Goal: Task Accomplishment & Management: Manage account settings

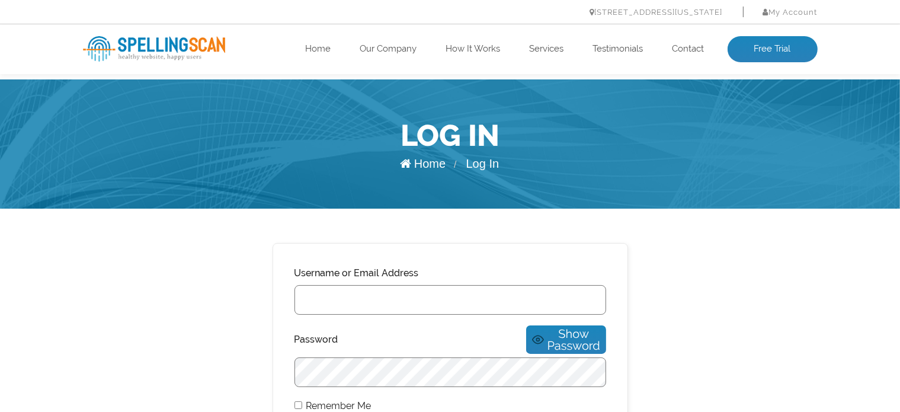
click at [185, 41] on img at bounding box center [154, 48] width 142 height 25
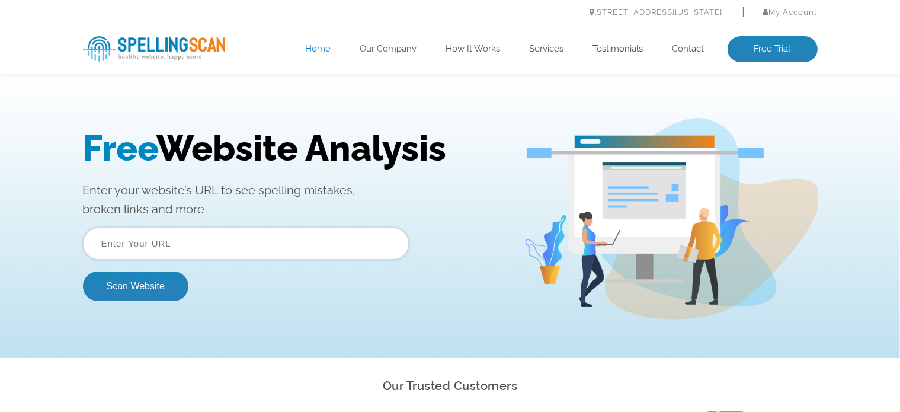
click at [259, 248] on input "text" at bounding box center [246, 243] width 326 height 32
click at [788, 11] on link "My Account" at bounding box center [790, 12] width 55 height 9
click at [789, 26] on link "Log In" at bounding box center [790, 28] width 26 height 9
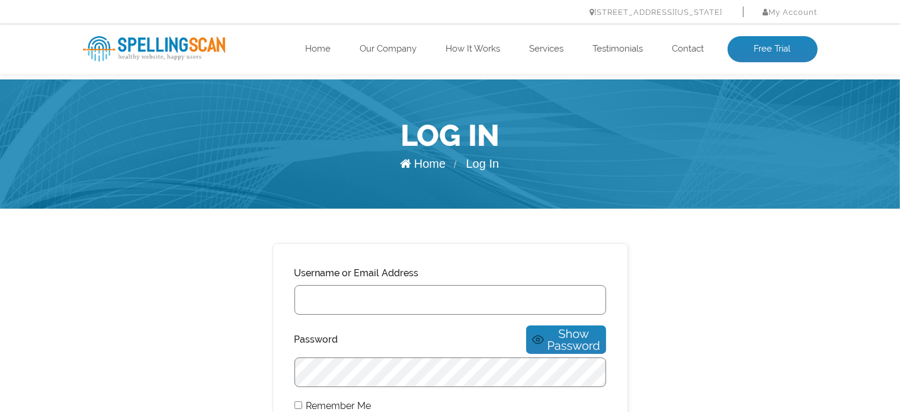
click at [532, 286] on input "Username or Email Address" at bounding box center [451, 300] width 312 height 30
type input "f"
type input "hbyrnes@ajwillner.com"
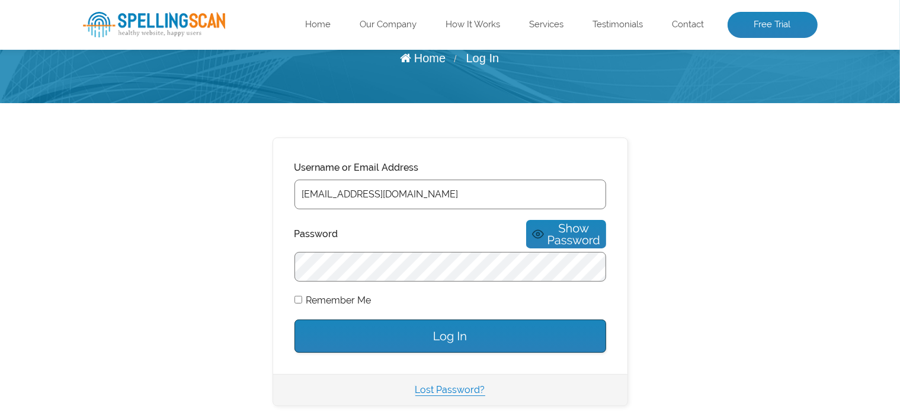
scroll to position [107, 0]
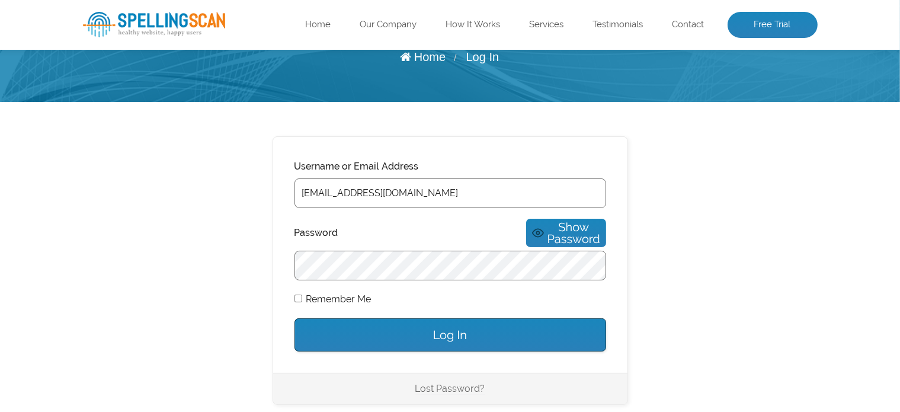
click at [462, 383] on link "Lost Password?" at bounding box center [450, 388] width 70 height 11
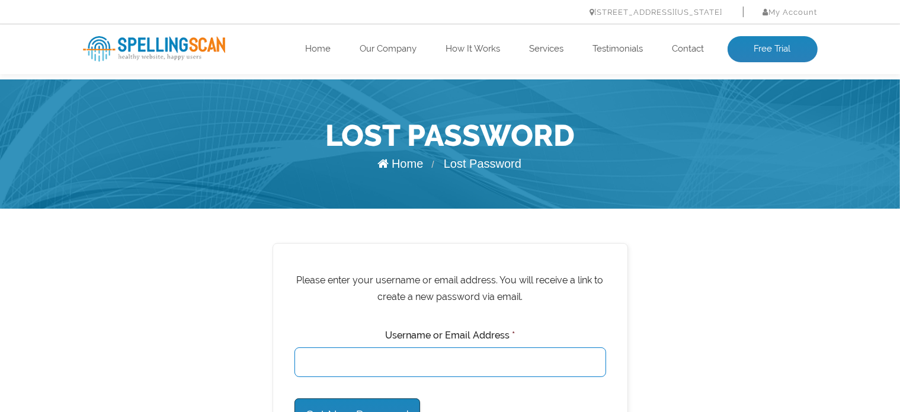
click at [462, 376] on input "Username or Email Address *" at bounding box center [451, 362] width 312 height 30
click at [295, 398] on input "Get New Password" at bounding box center [358, 414] width 126 height 33
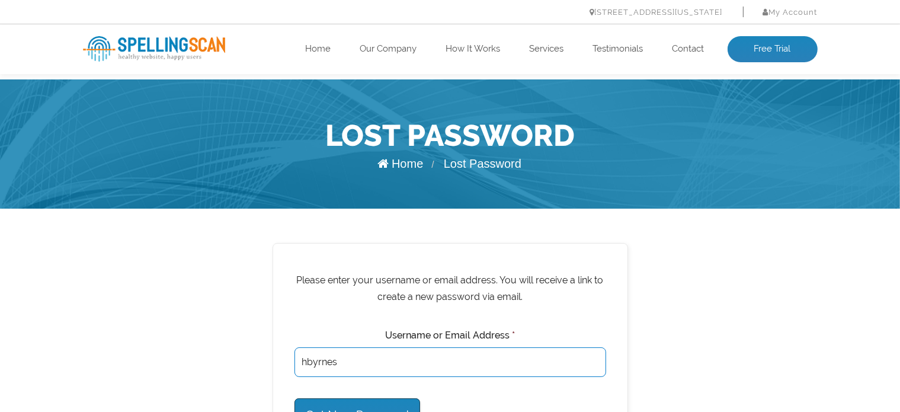
click at [295, 398] on input "Get New Password" at bounding box center [358, 414] width 126 height 33
click at [374, 359] on input "hbyrnes@" at bounding box center [451, 362] width 312 height 30
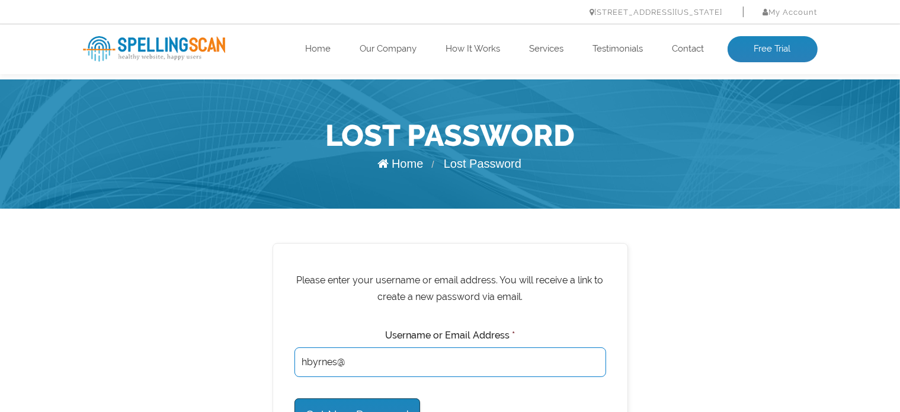
click at [374, 359] on input "hbyrnes@" at bounding box center [451, 362] width 312 height 30
type input "[EMAIL_ADDRESS][DOMAIN_NAME]"
click at [388, 398] on input "Get New Password" at bounding box center [358, 414] width 126 height 33
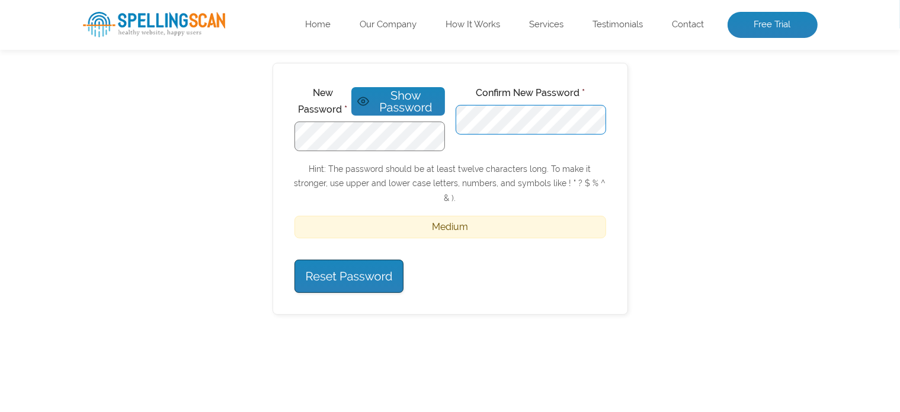
scroll to position [187, 0]
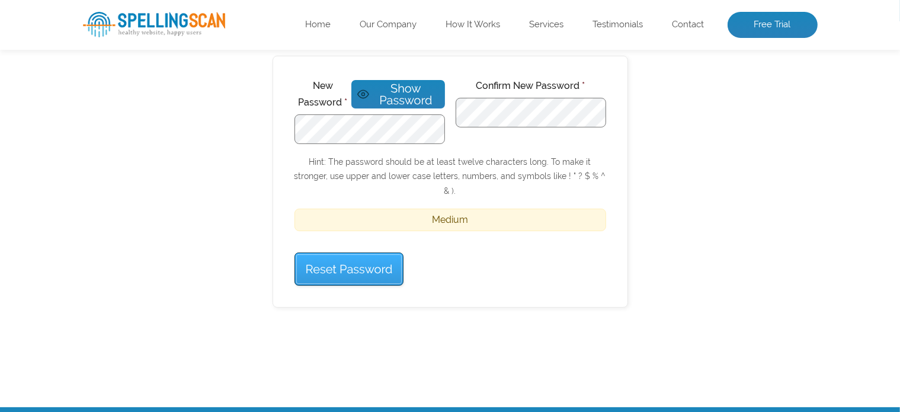
click at [368, 252] on input "Reset Password" at bounding box center [350, 268] width 110 height 33
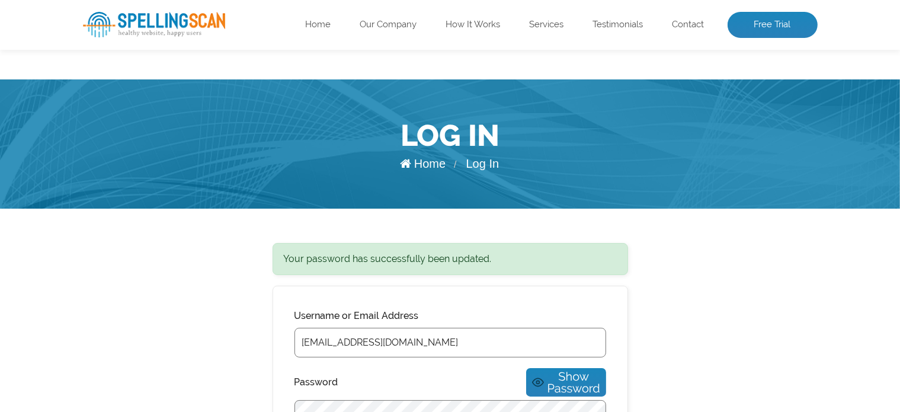
scroll to position [360, 0]
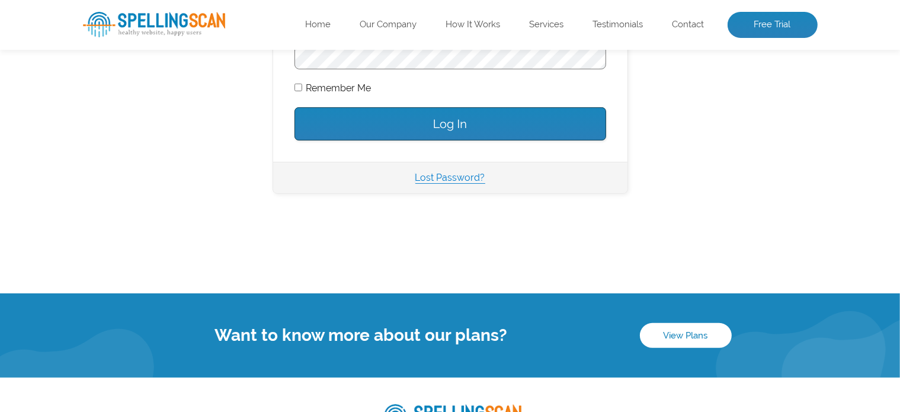
type input "hbyrnes@ajwillner.com"
click at [417, 107] on input "Log In" at bounding box center [451, 123] width 312 height 33
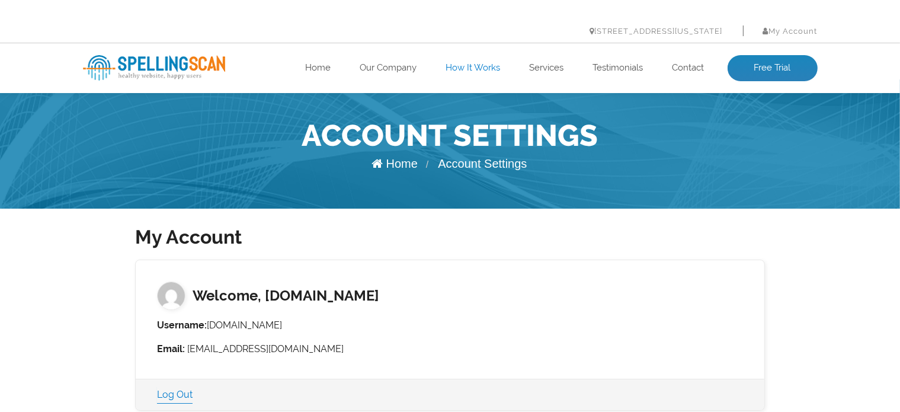
click at [468, 73] on link "How It Works" at bounding box center [473, 68] width 55 height 12
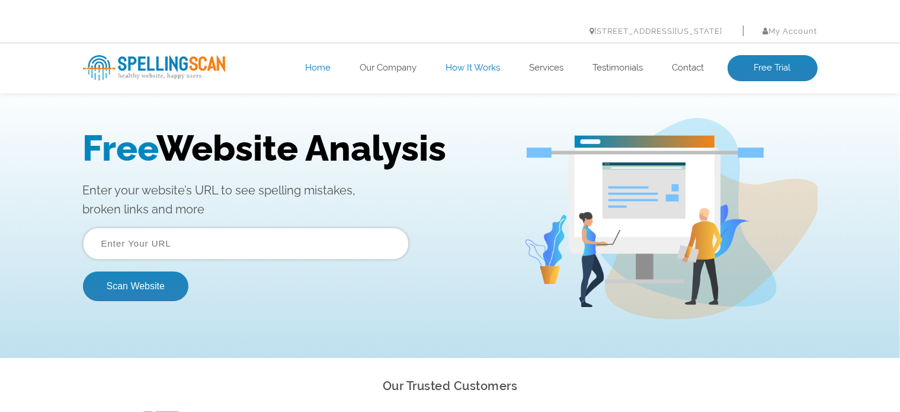
click at [317, 68] on link "Home" at bounding box center [318, 68] width 25 height 12
click at [309, 67] on link "Home" at bounding box center [318, 68] width 25 height 12
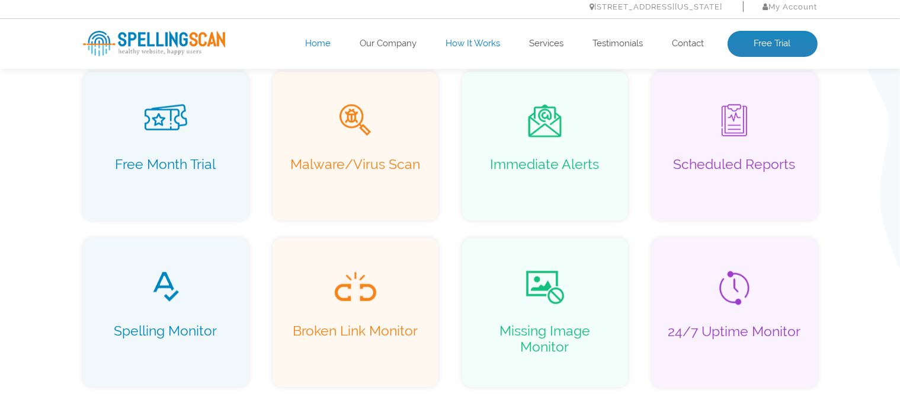
scroll to position [862, 0]
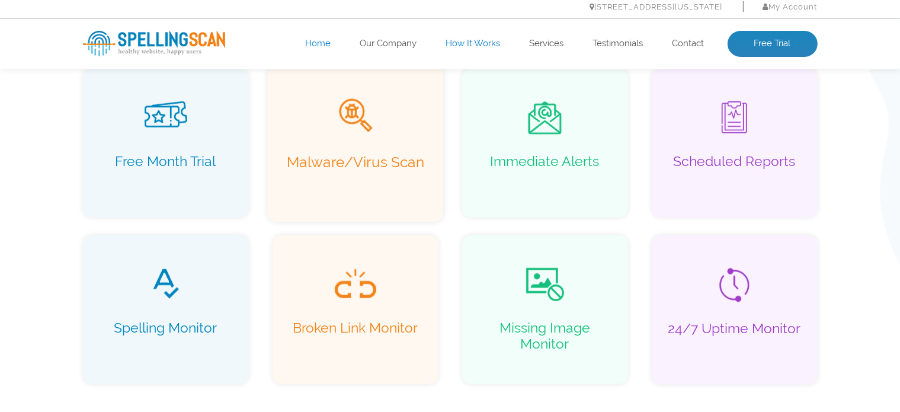
click at [338, 167] on p "Malware/Virus Scan" at bounding box center [355, 170] width 151 height 34
click at [386, 308] on div "Broken Link Monitor" at bounding box center [355, 310] width 176 height 158
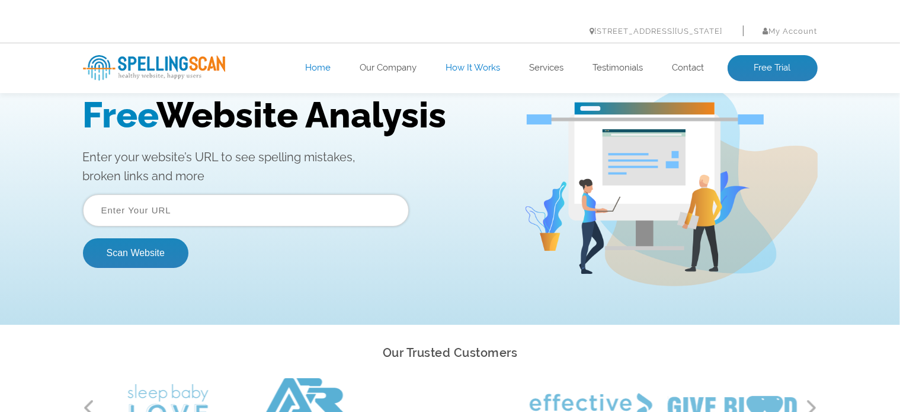
scroll to position [0, 0]
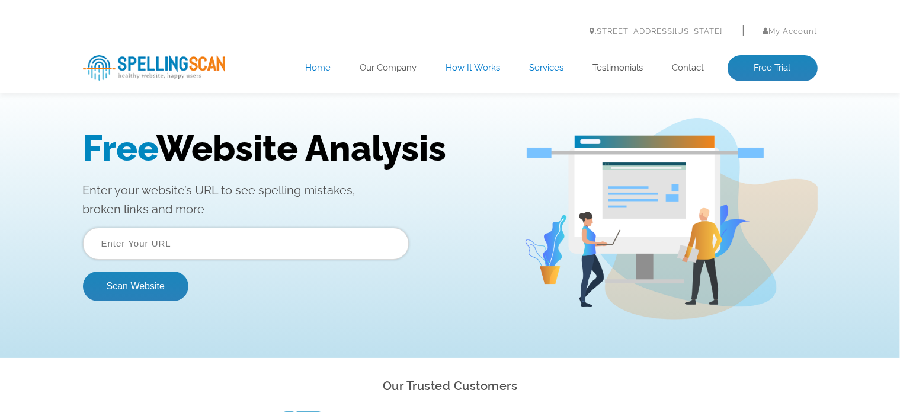
click at [549, 73] on link "Services" at bounding box center [547, 68] width 34 height 12
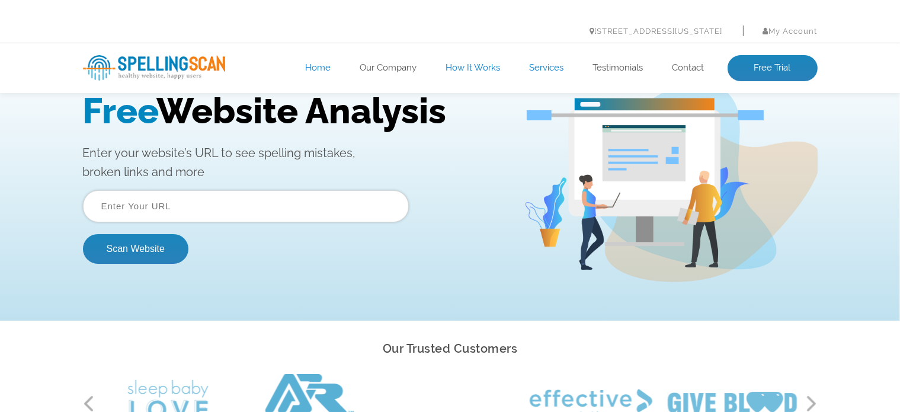
click at [549, 73] on ul "Home Our Company How It Works Services Testimonials Contact Free Trial" at bounding box center [524, 68] width 588 height 26
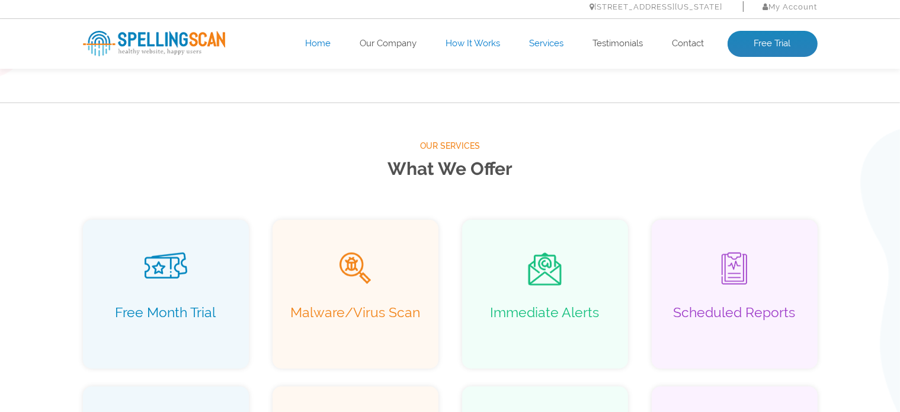
scroll to position [763, 0]
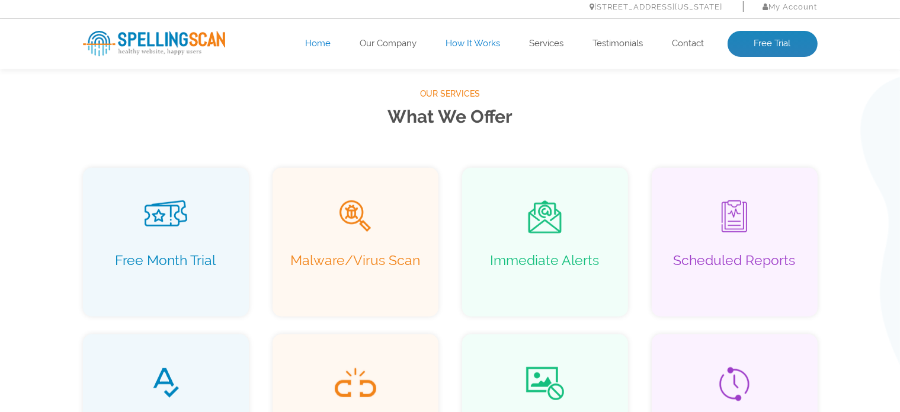
click at [619, 37] on ul "Home Our Company How It Works Services Testimonials Contact Free Trial" at bounding box center [524, 44] width 588 height 26
click at [633, 47] on link "Testimonials" at bounding box center [618, 44] width 50 height 12
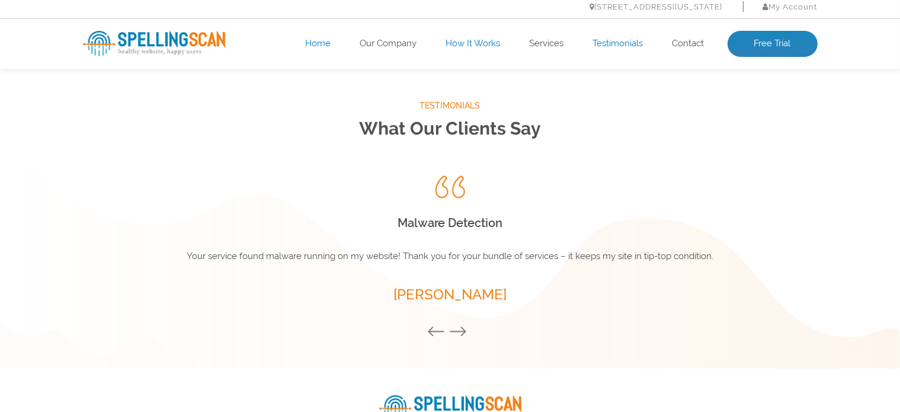
scroll to position [1562, 0]
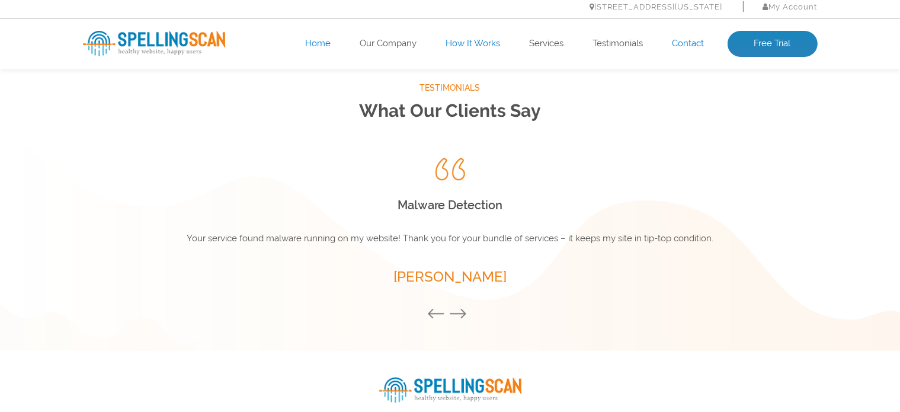
click at [679, 43] on link "Contact" at bounding box center [689, 44] width 32 height 12
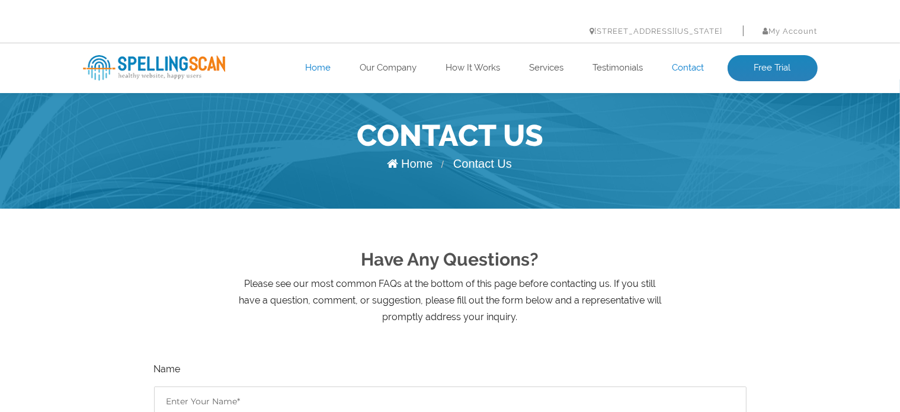
click at [314, 65] on link "Home" at bounding box center [318, 68] width 25 height 12
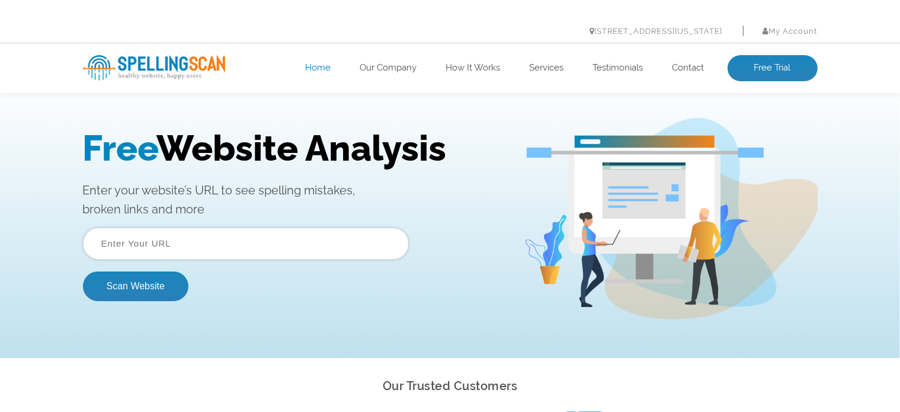
click at [204, 235] on input "text" at bounding box center [246, 243] width 326 height 32
type input "www.ajwauctions.com"
click at [83, 271] on button "Scan Website" at bounding box center [135, 286] width 105 height 30
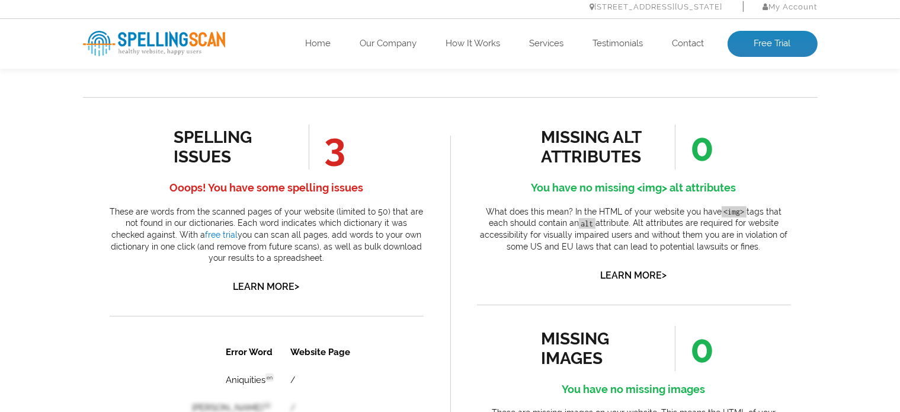
scroll to position [610, 0]
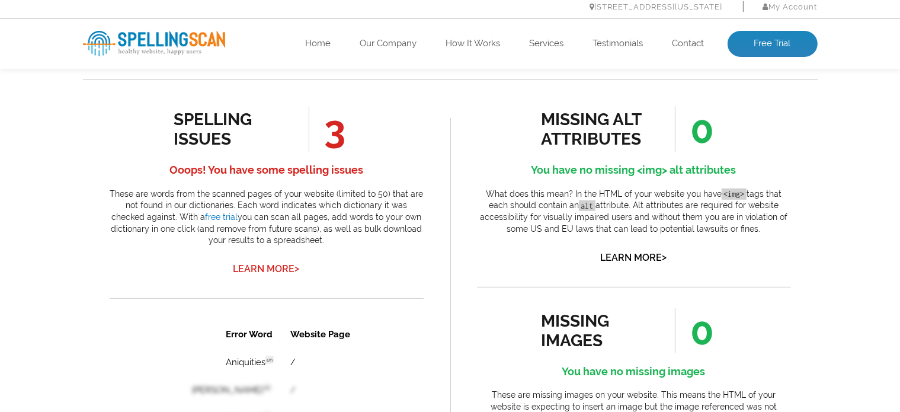
click at [268, 271] on link "Learn More >" at bounding box center [266, 268] width 66 height 11
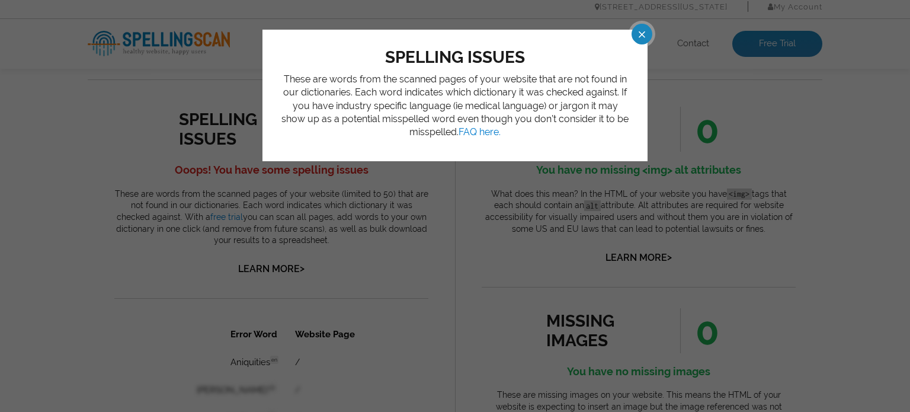
click at [642, 30] on span at bounding box center [631, 34] width 21 height 21
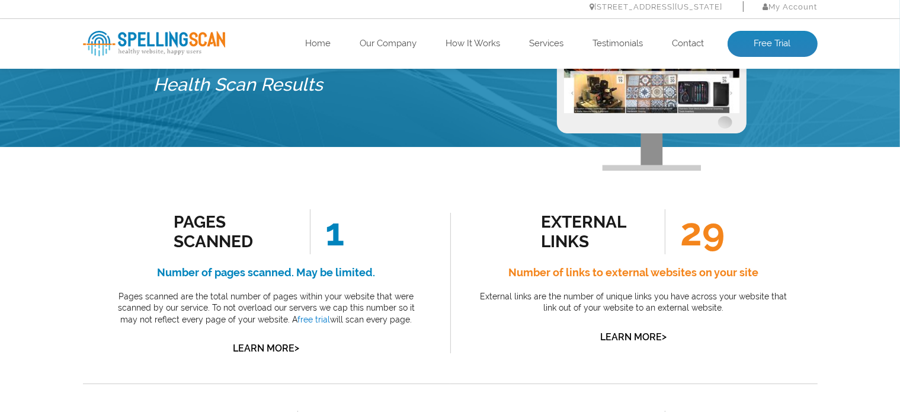
scroll to position [0, 0]
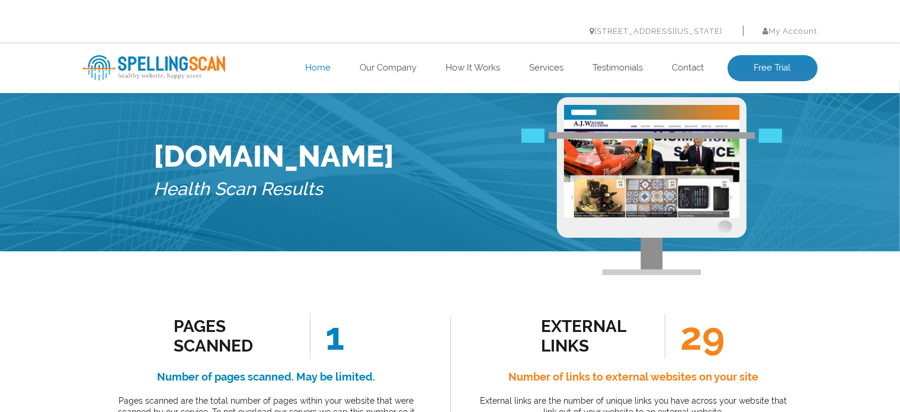
click at [322, 69] on link "Home" at bounding box center [318, 68] width 25 height 12
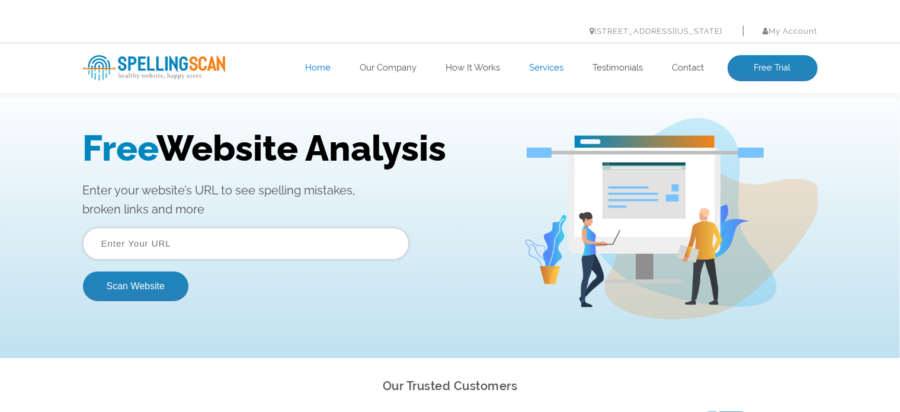
click at [535, 68] on link "Services" at bounding box center [547, 68] width 34 height 12
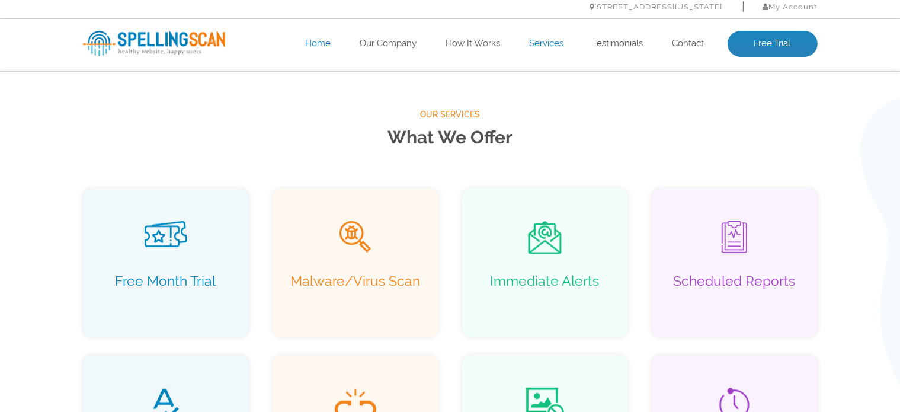
scroll to position [763, 0]
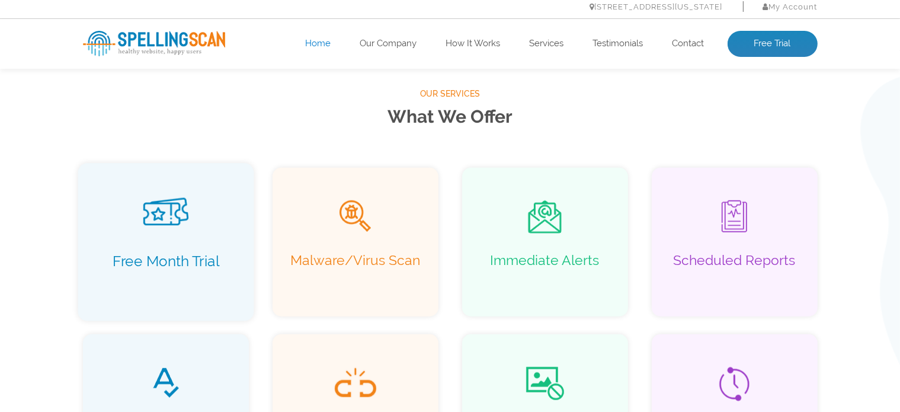
click at [175, 267] on p "Free Month Trial" at bounding box center [165, 269] width 151 height 34
click at [770, 238] on div "Scheduled Reports" at bounding box center [735, 242] width 176 height 158
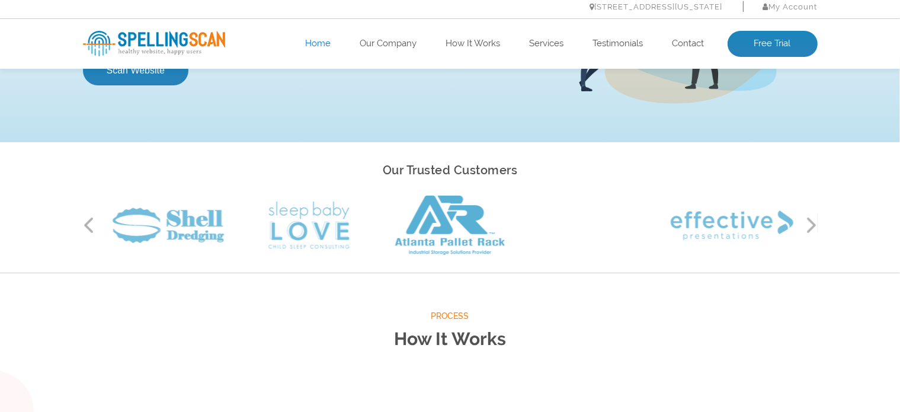
scroll to position [0, 0]
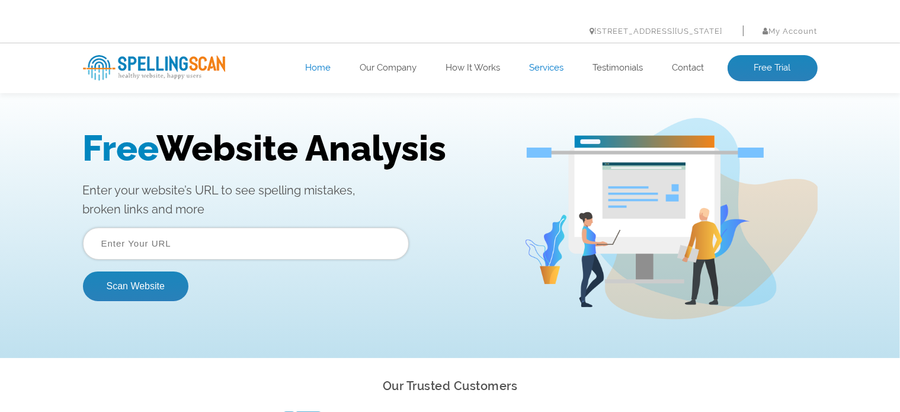
click at [543, 71] on link "Services" at bounding box center [547, 68] width 34 height 12
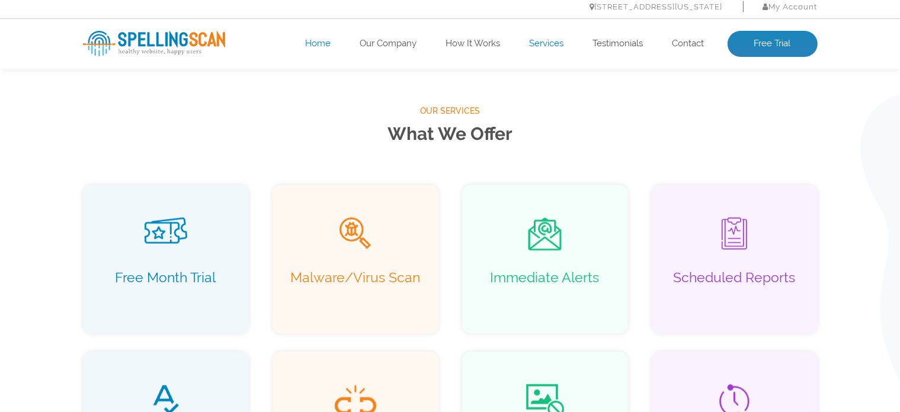
scroll to position [763, 0]
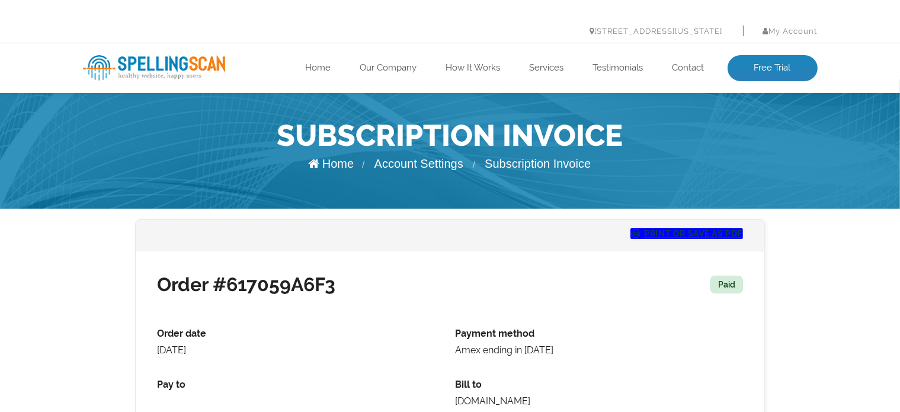
click at [409, 165] on span "Account Settings" at bounding box center [419, 163] width 89 height 13
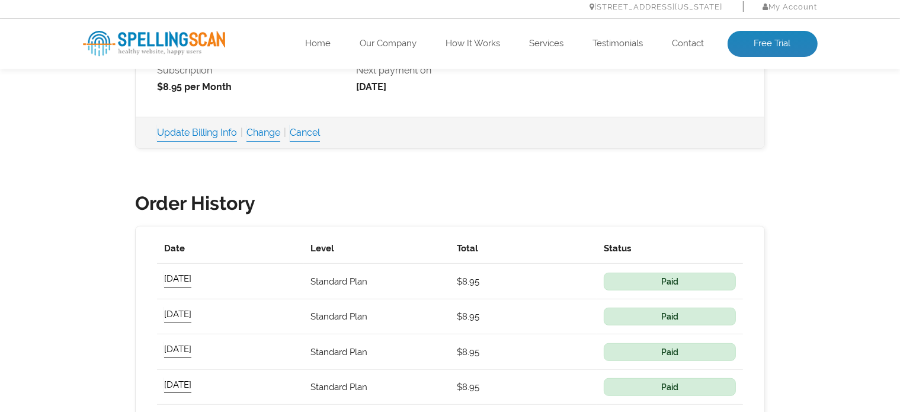
scroll to position [474, 0]
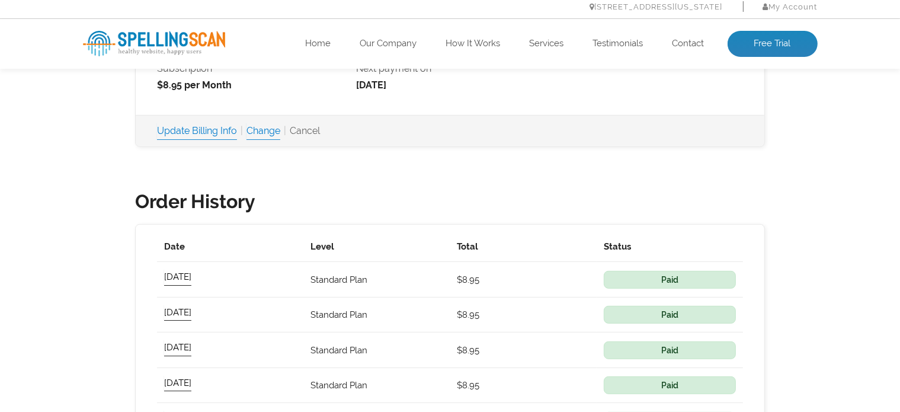
click at [307, 126] on link "Cancel" at bounding box center [305, 131] width 30 height 17
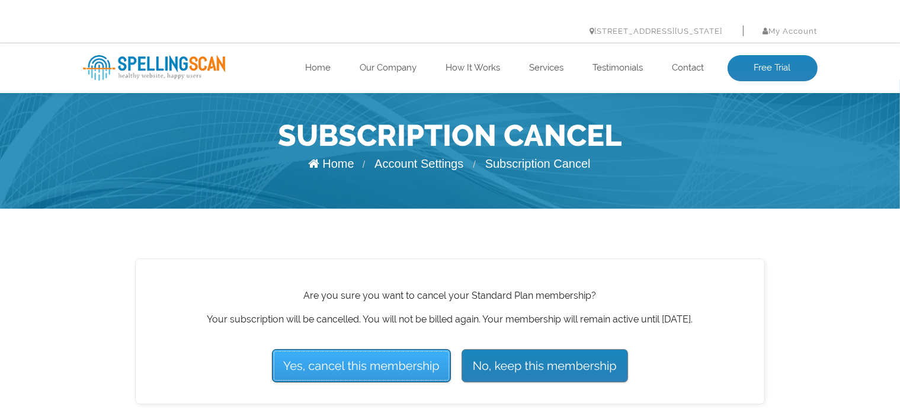
click at [417, 364] on input "Yes, cancel this membership" at bounding box center [361, 365] width 179 height 33
